Goal: Information Seeking & Learning: Learn about a topic

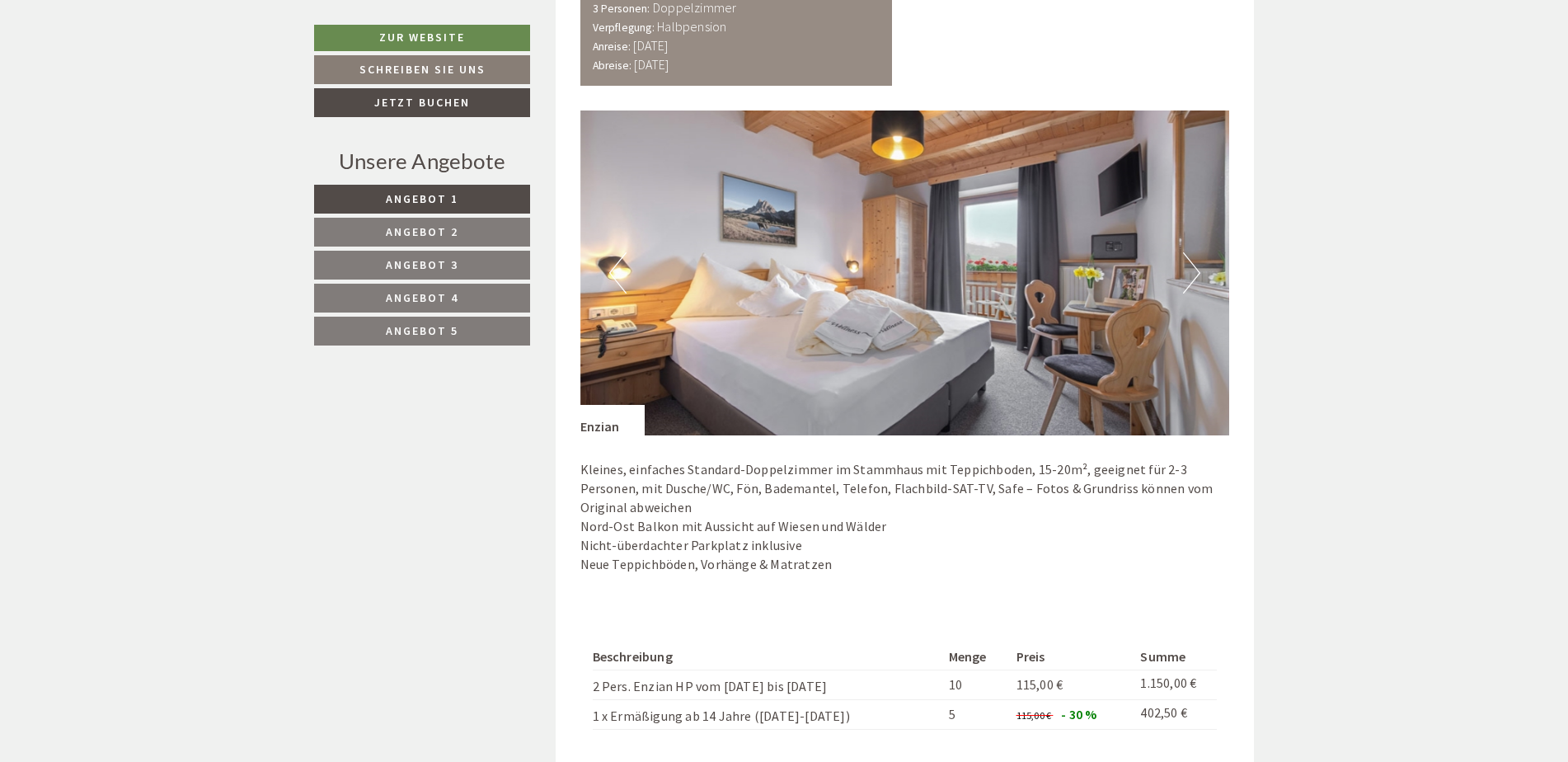
click at [415, 224] on link "Angebot 2" at bounding box center [422, 232] width 216 height 29
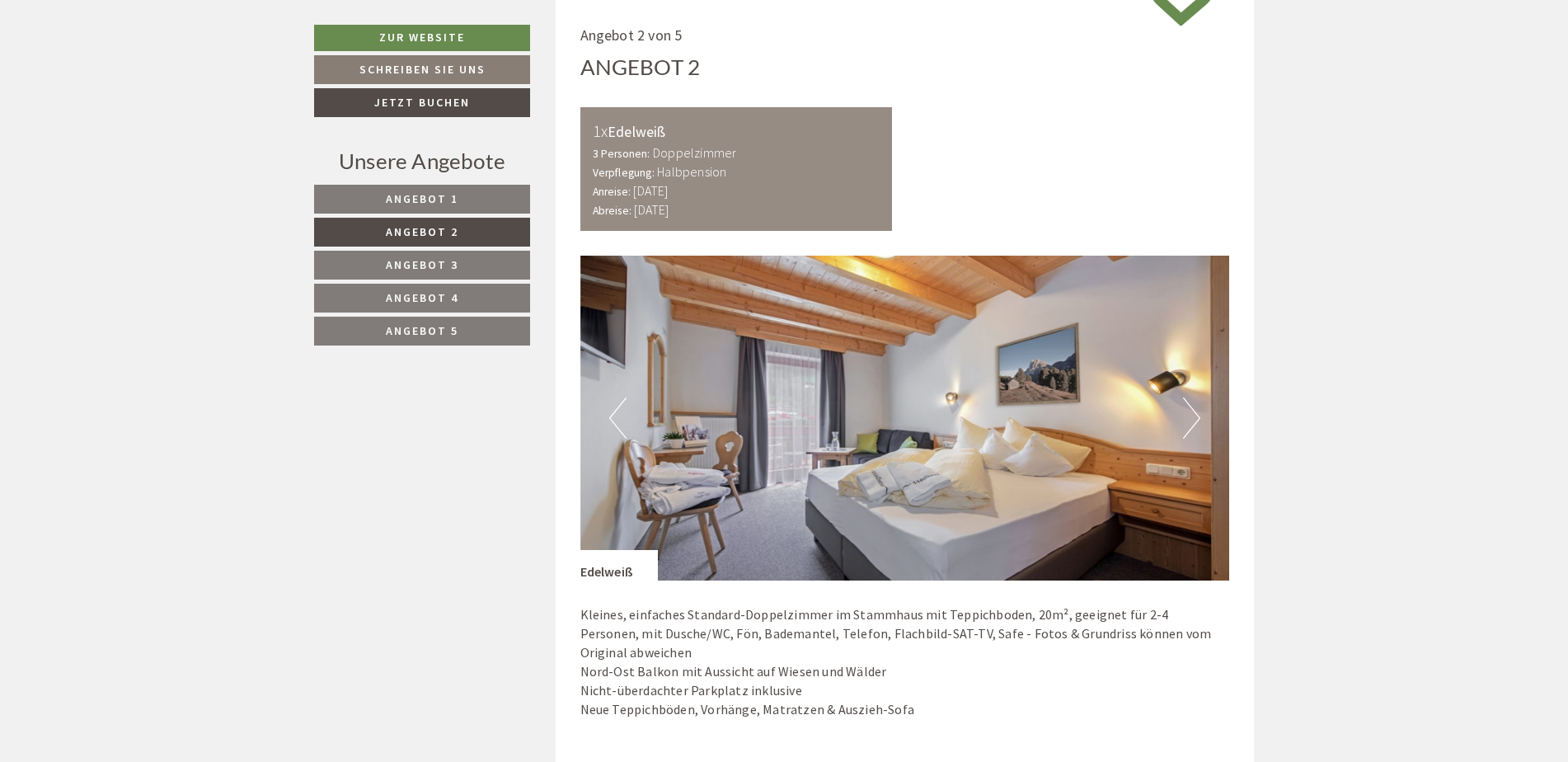
click at [412, 257] on span "Angebot 3" at bounding box center [422, 265] width 72 height 15
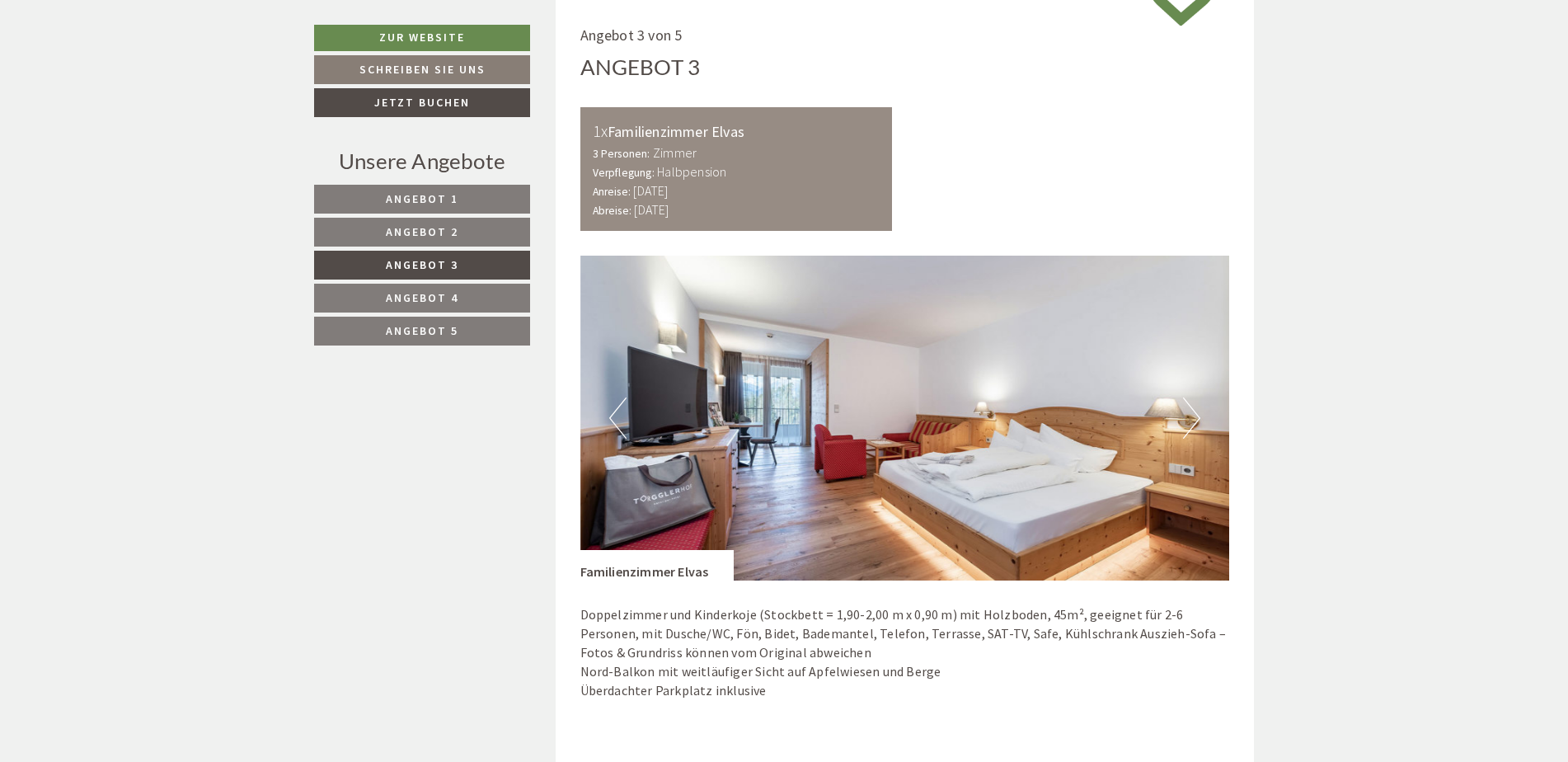
click at [421, 291] on span "Angebot 4" at bounding box center [422, 298] width 72 height 15
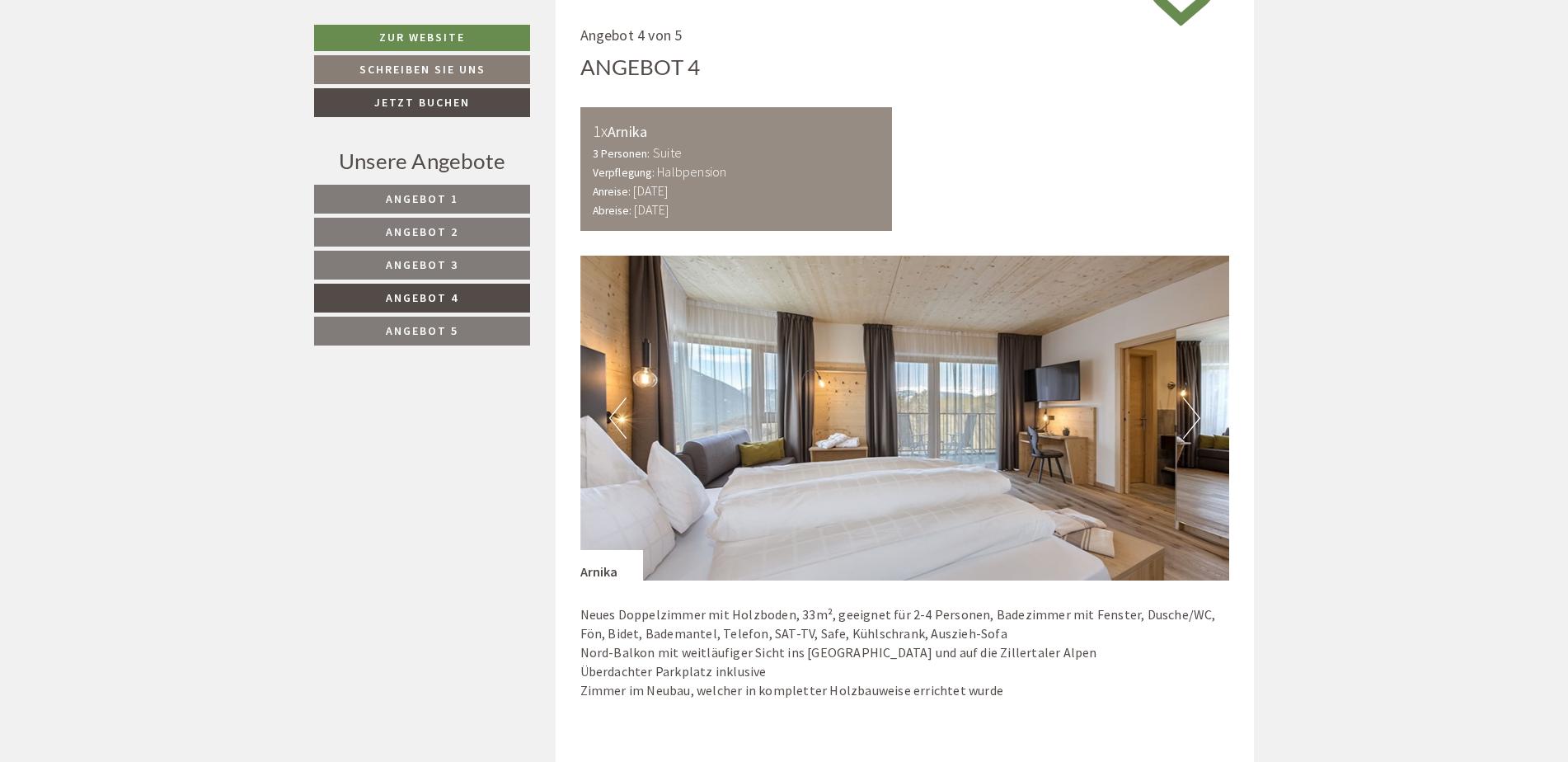
click at [435, 331] on span "Angebot 5" at bounding box center [422, 331] width 72 height 15
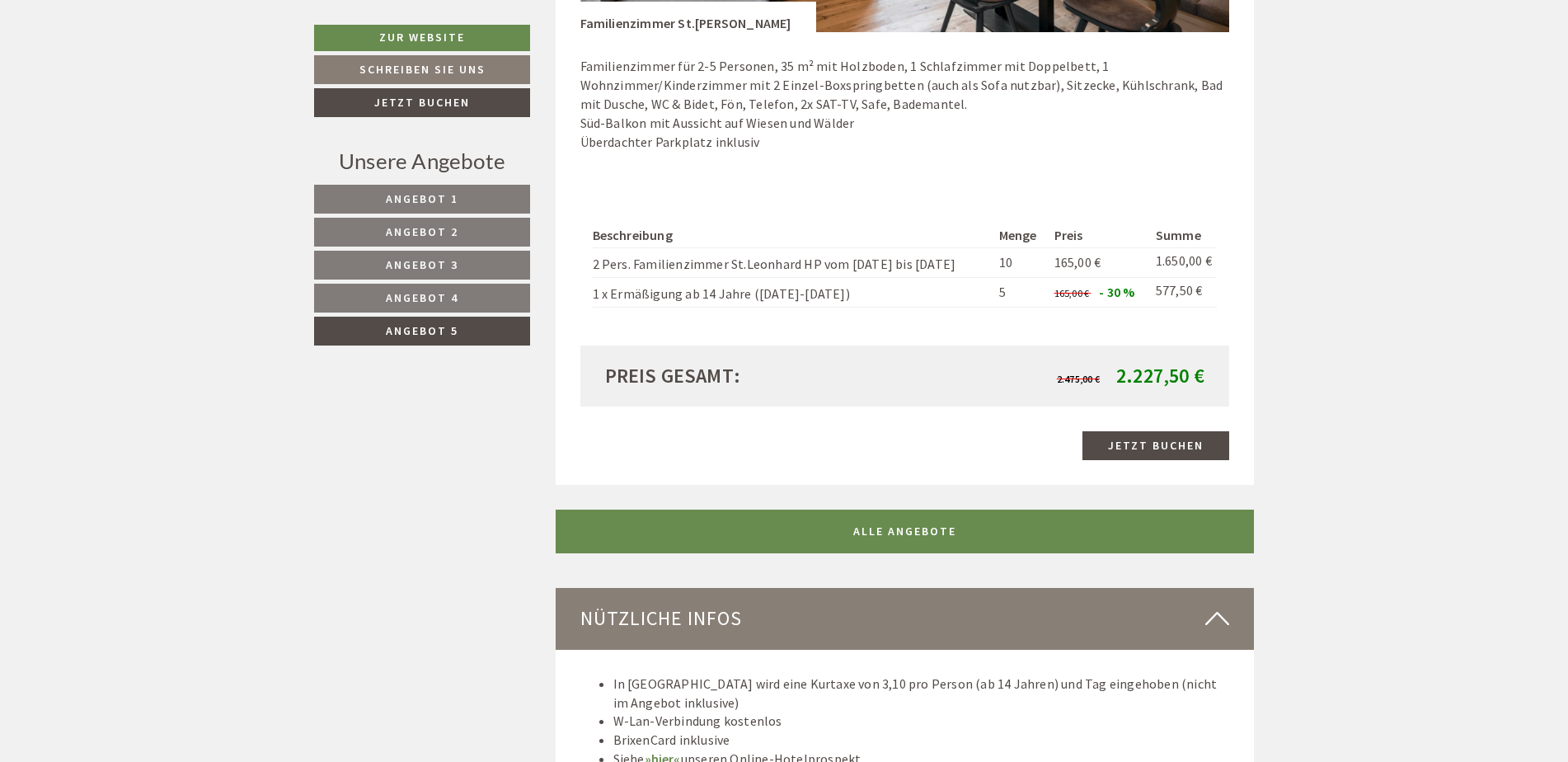
scroll to position [1752, 0]
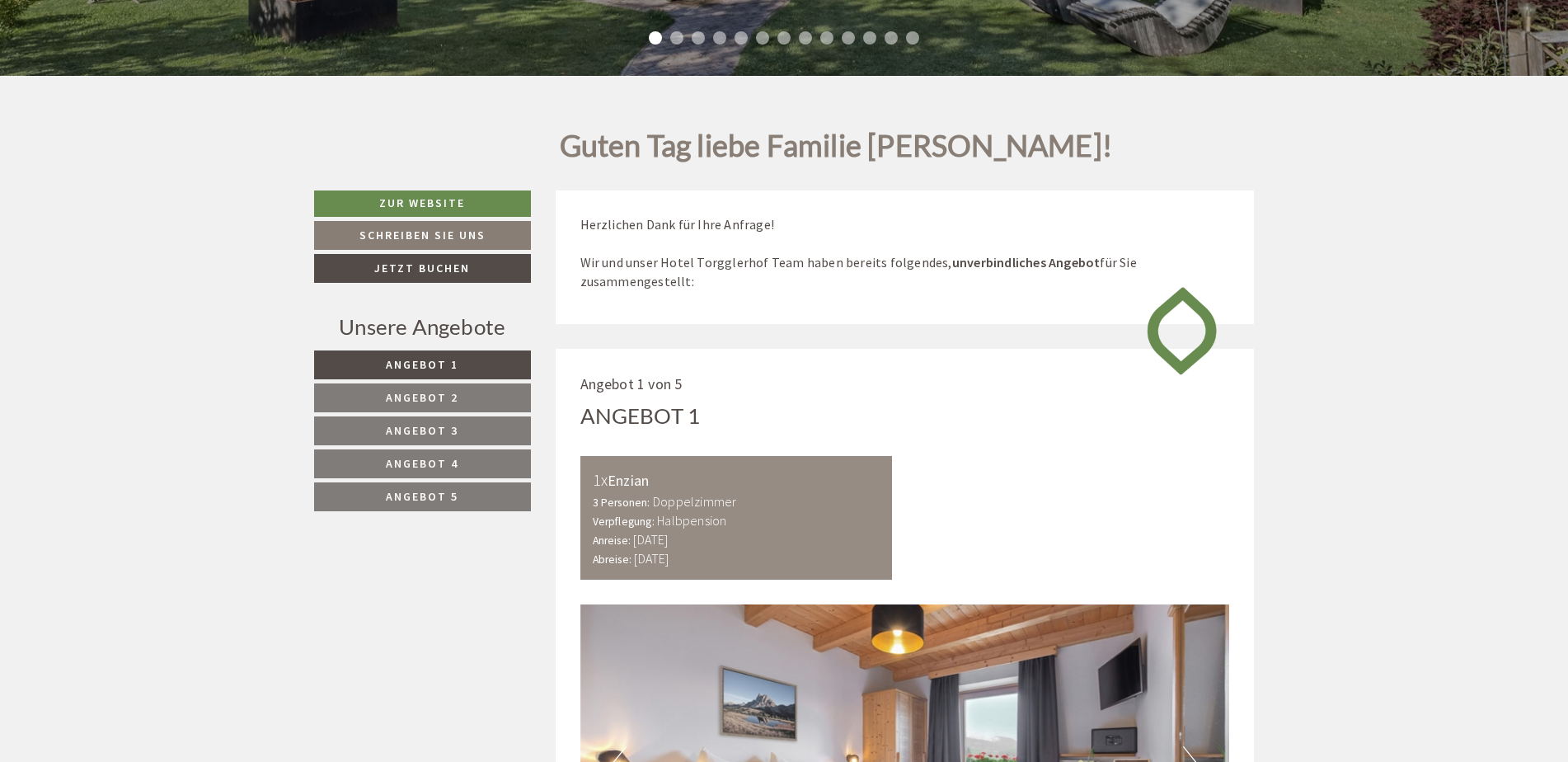
scroll to position [825, 0]
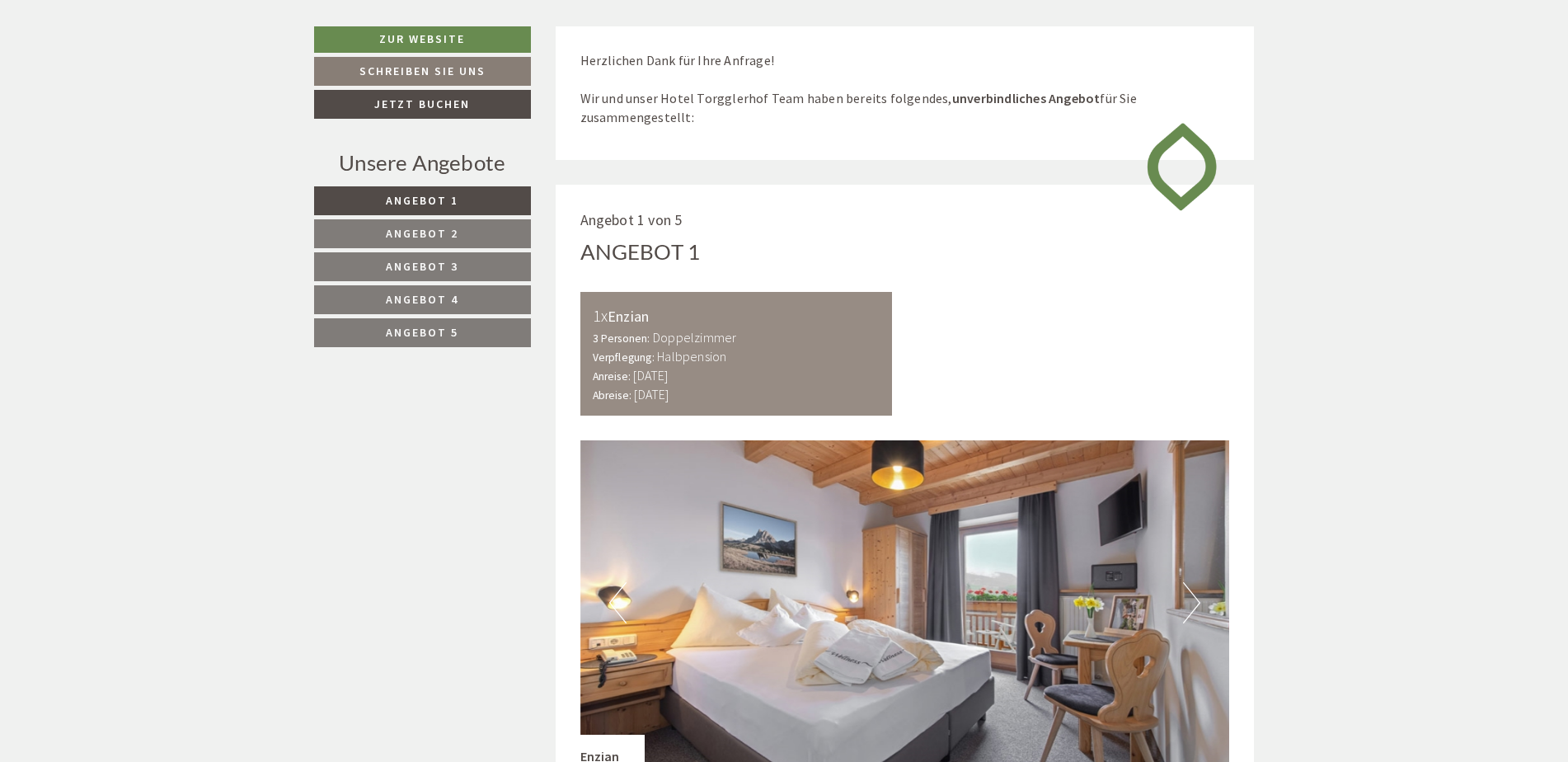
click at [417, 329] on span "Angebot 5" at bounding box center [422, 332] width 72 height 15
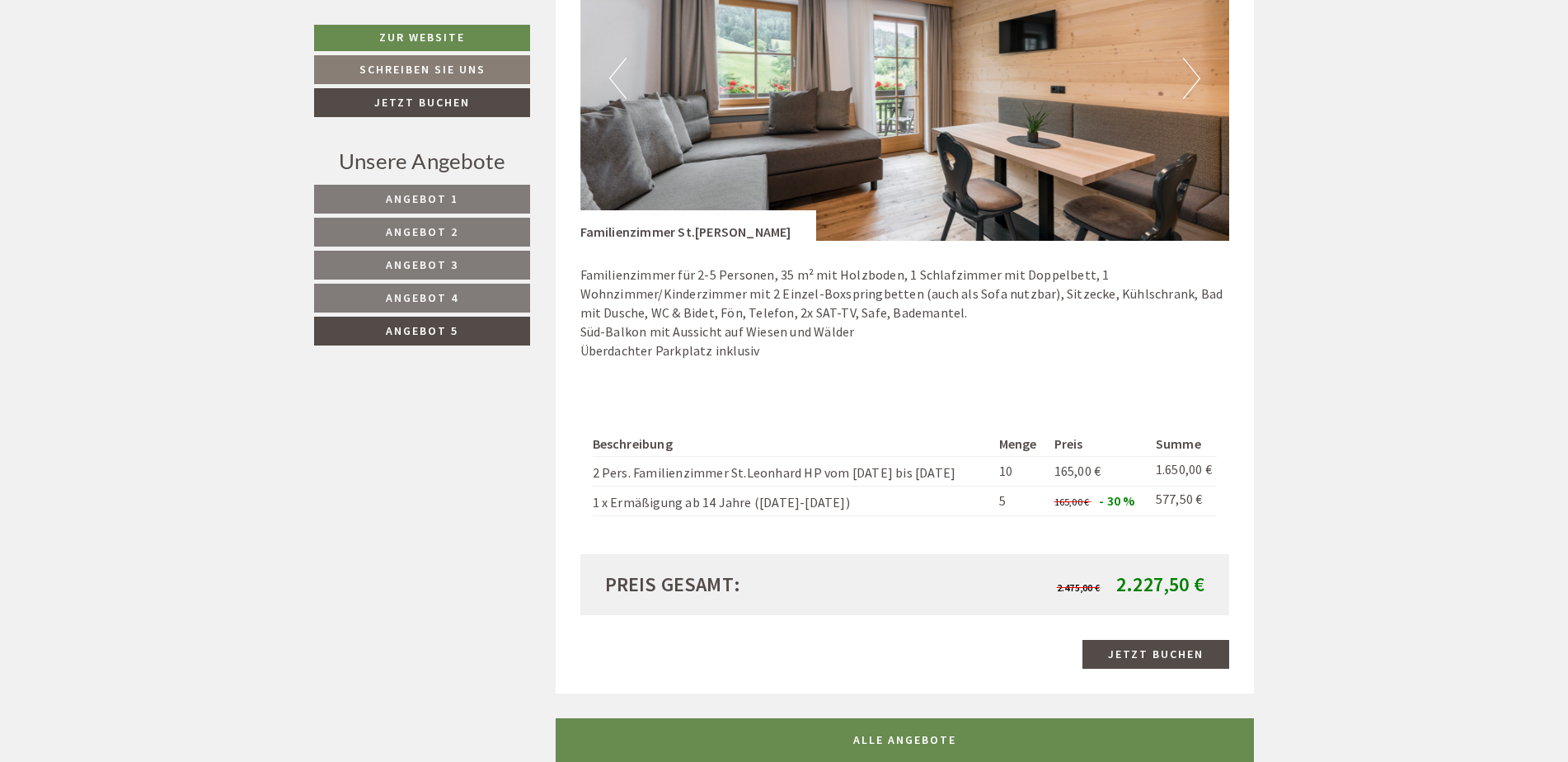
scroll to position [1422, 0]
